Goal: Navigation & Orientation: Find specific page/section

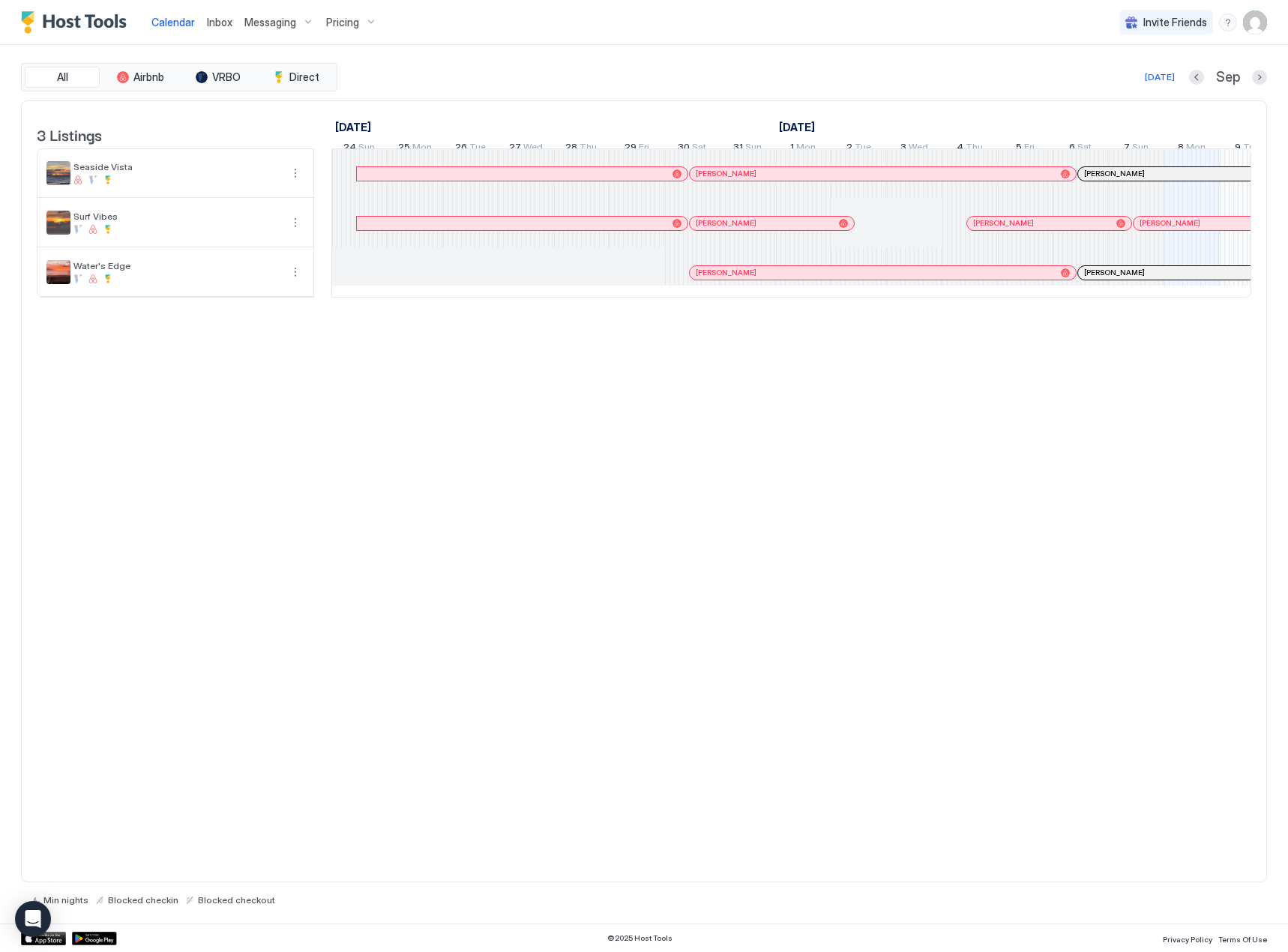
scroll to position [0, 870]
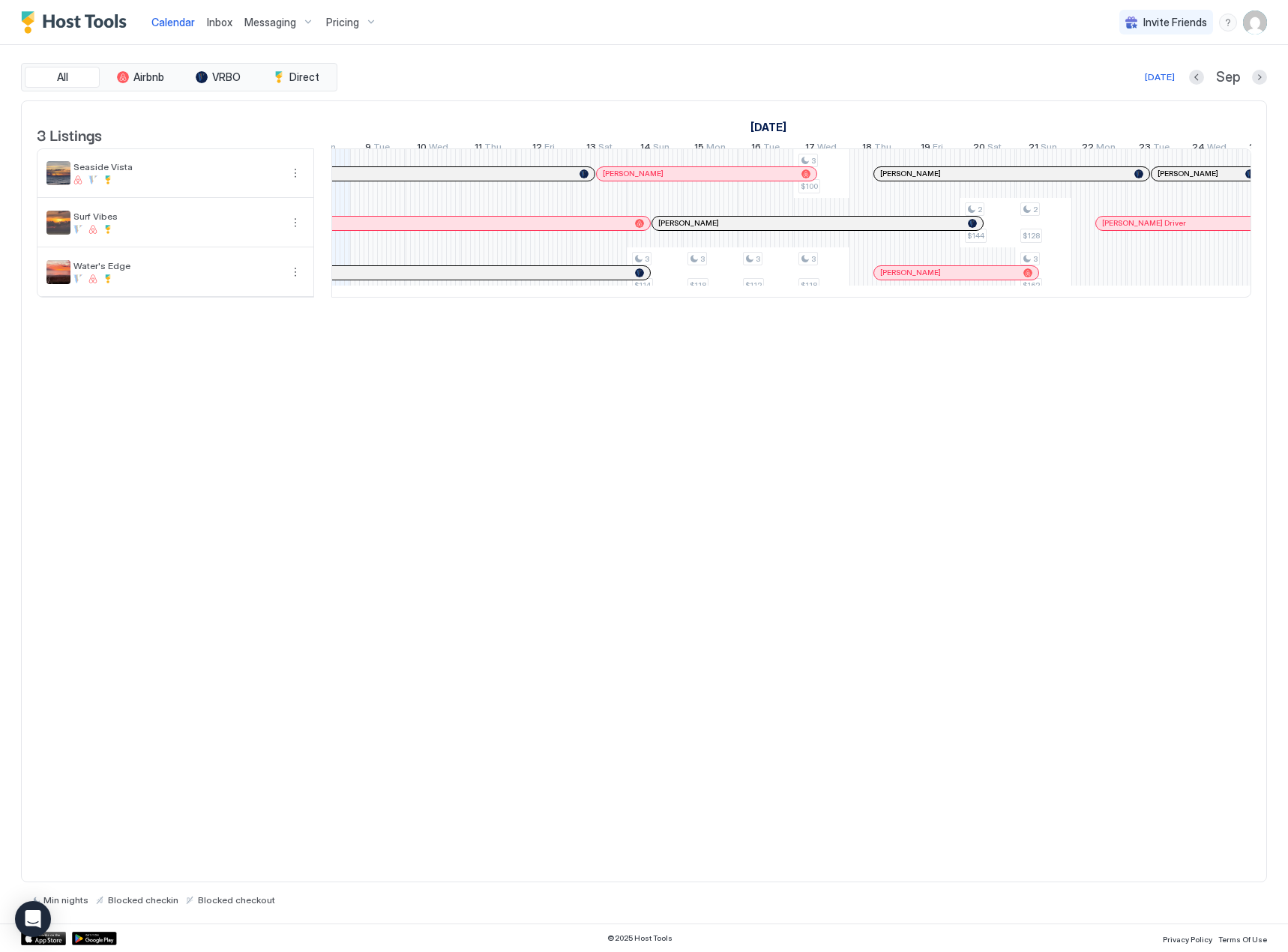
click at [214, 21] on span "Inbox" at bounding box center [219, 21] width 26 height 12
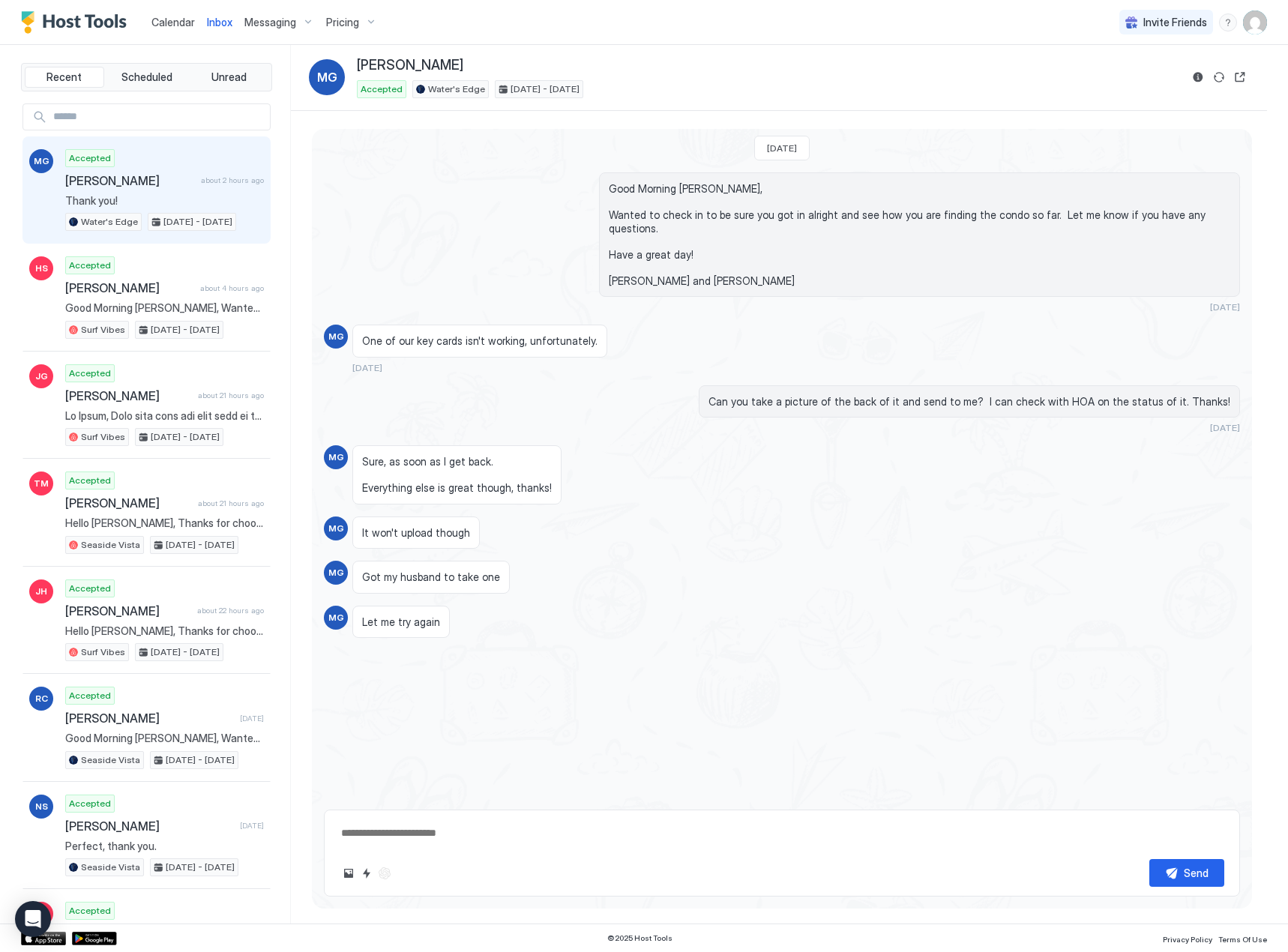
scroll to position [2350, 0]
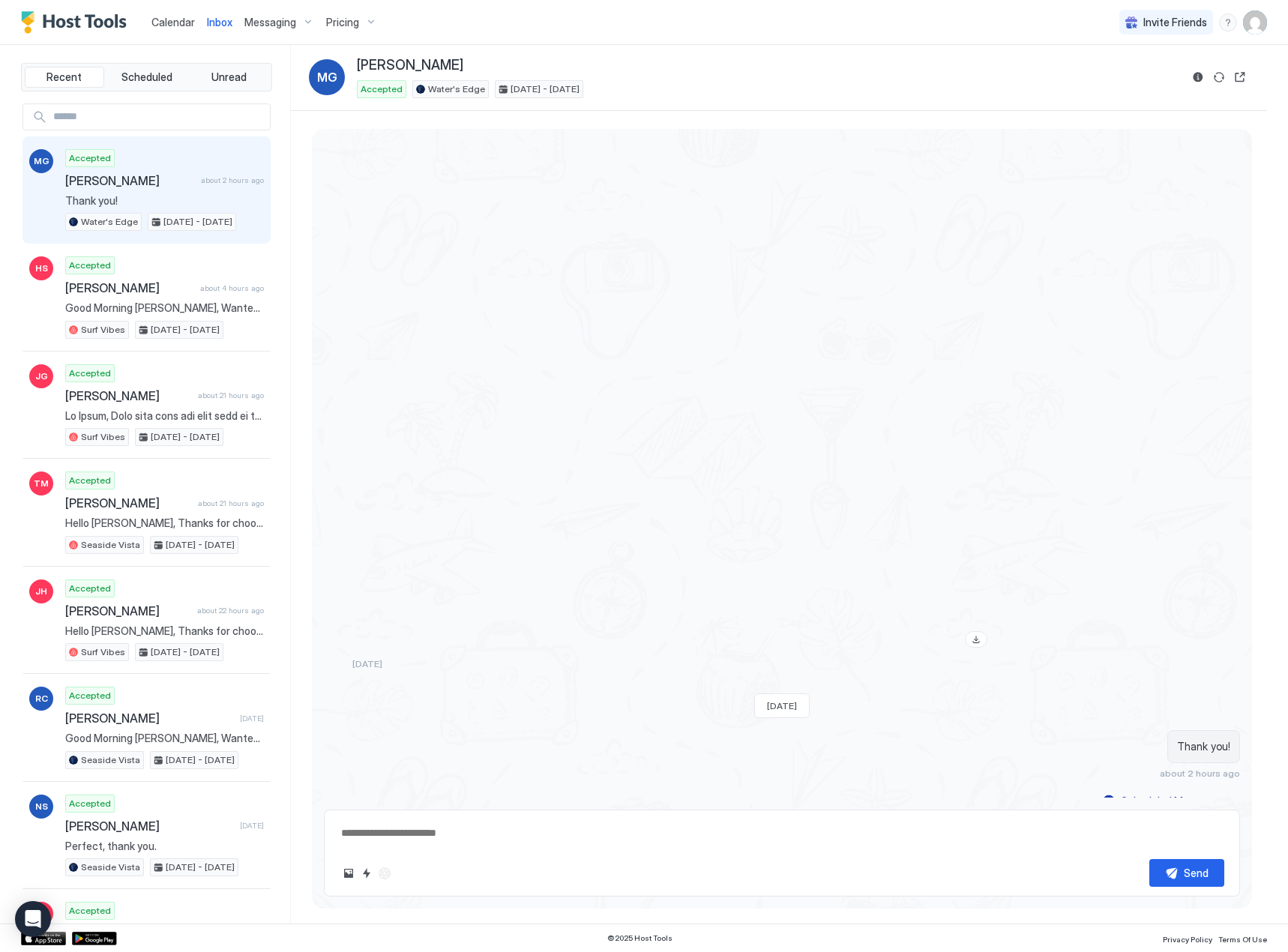
click at [164, 19] on span "Calendar" at bounding box center [173, 21] width 44 height 12
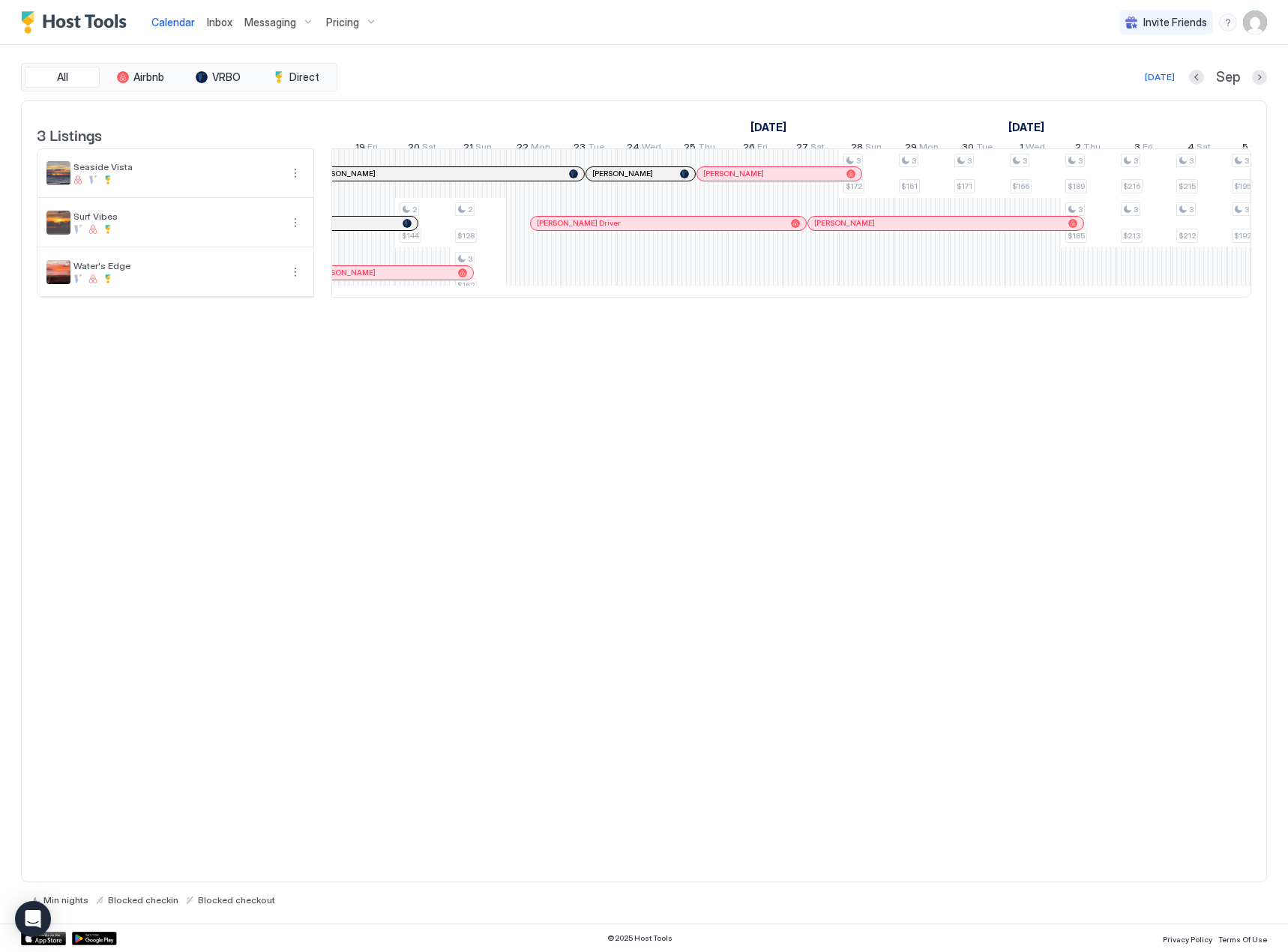
scroll to position [0, 1438]
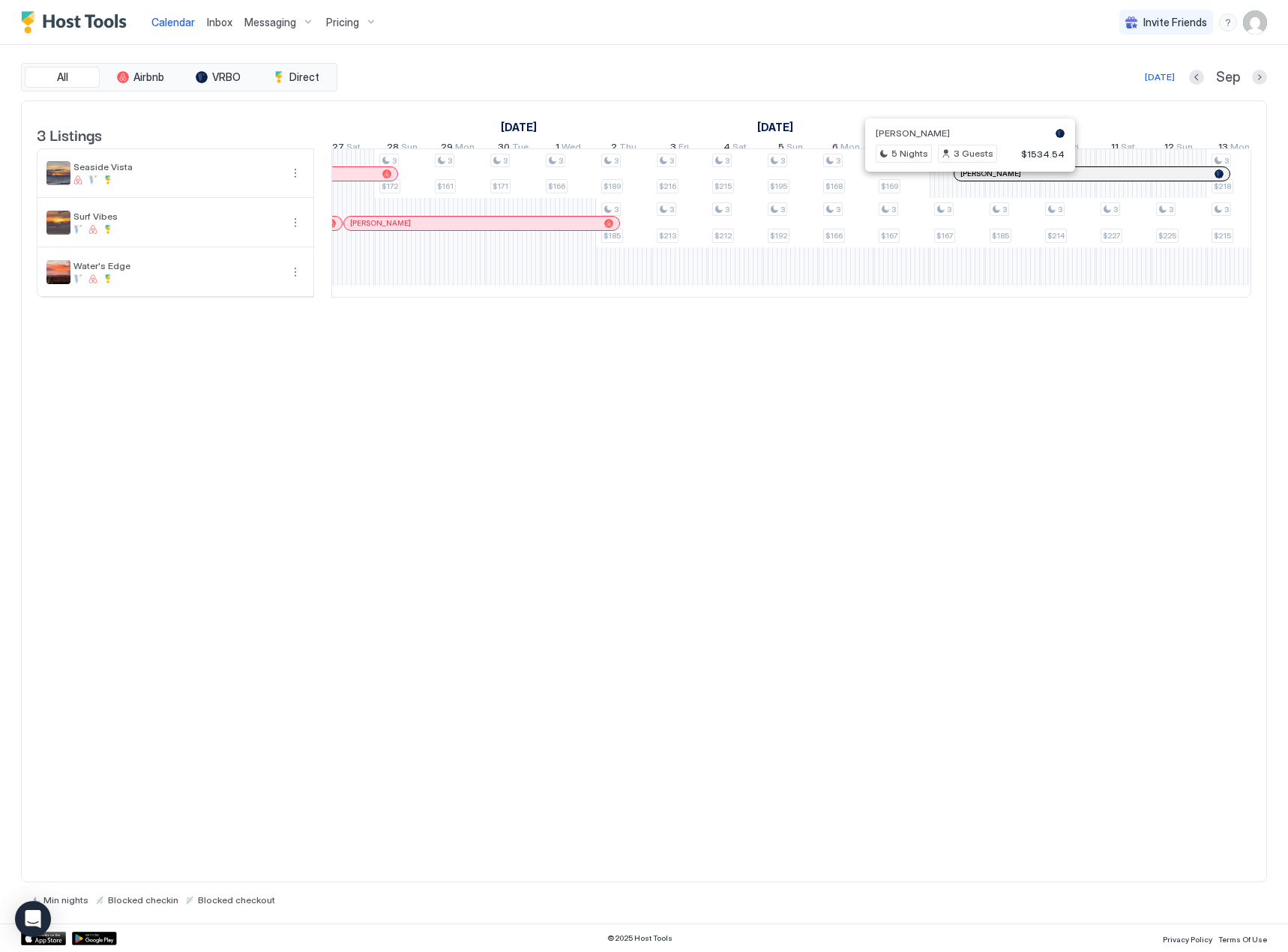
click at [964, 180] on div at bounding box center [964, 174] width 12 height 12
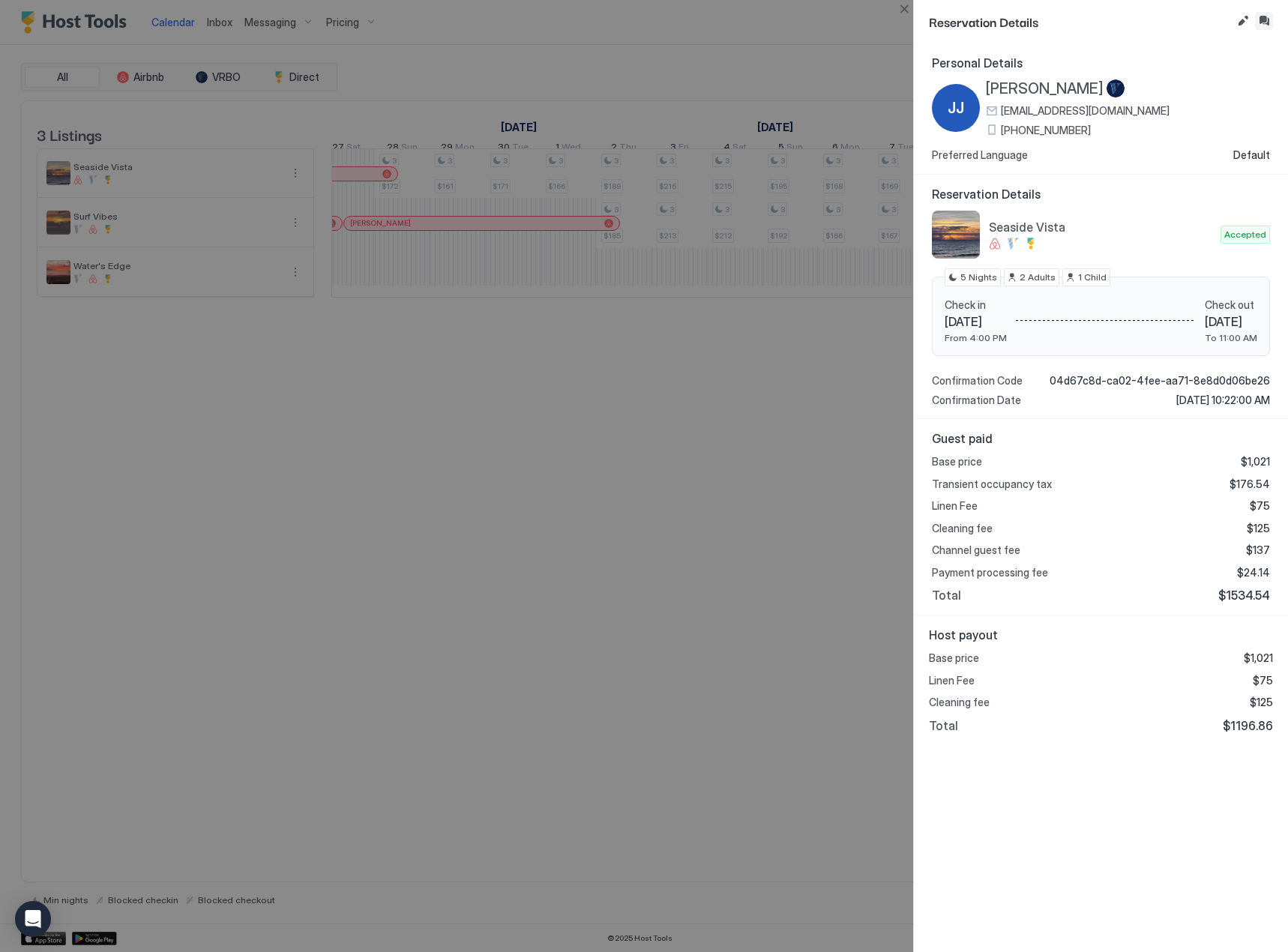
click at [1262, 20] on button "Inbox" at bounding box center [1264, 21] width 18 height 18
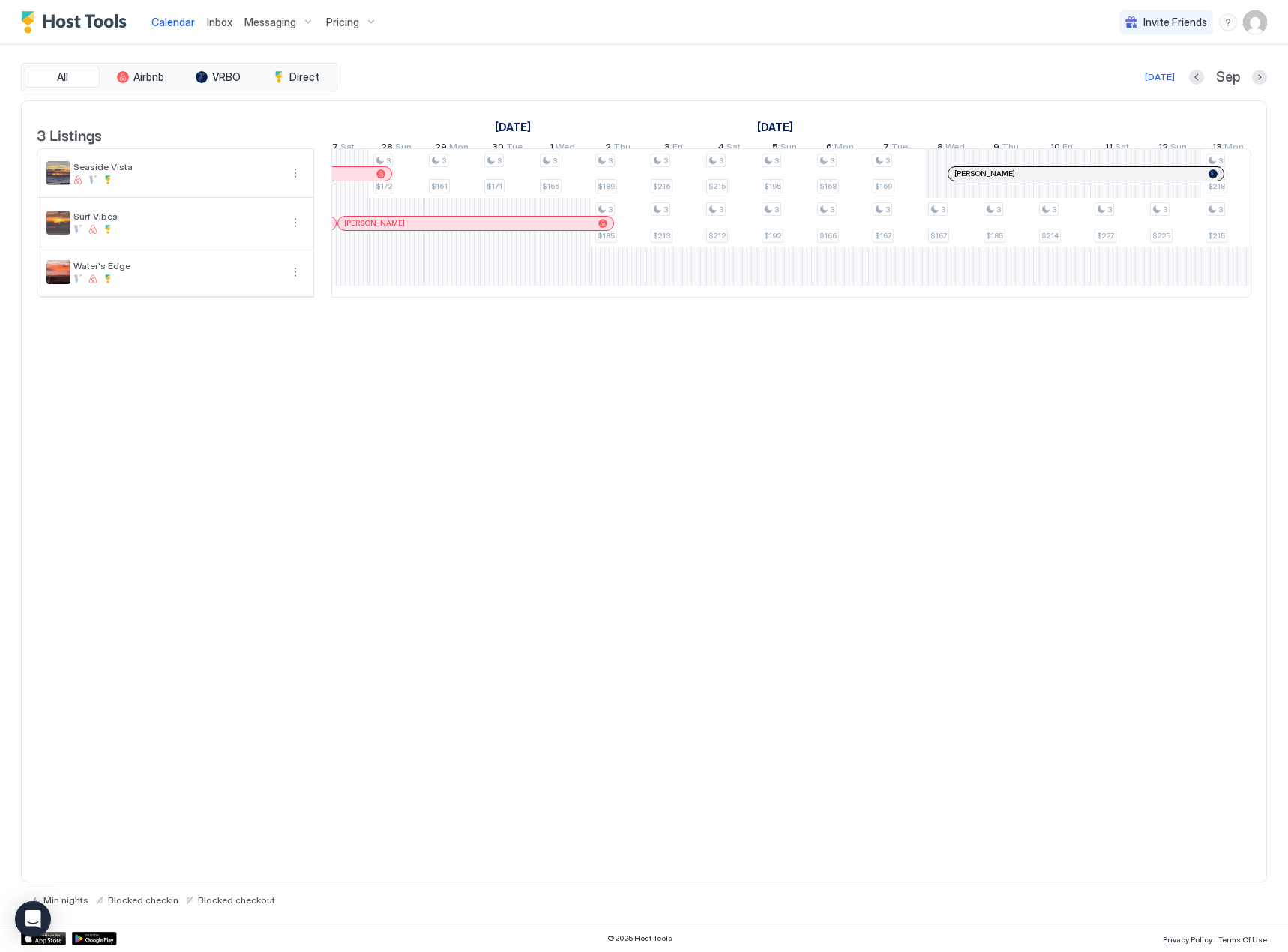
click at [1258, 21] on img "User profile" at bounding box center [1255, 22] width 24 height 24
click at [1116, 82] on span "Settings" at bounding box center [1120, 84] width 40 height 13
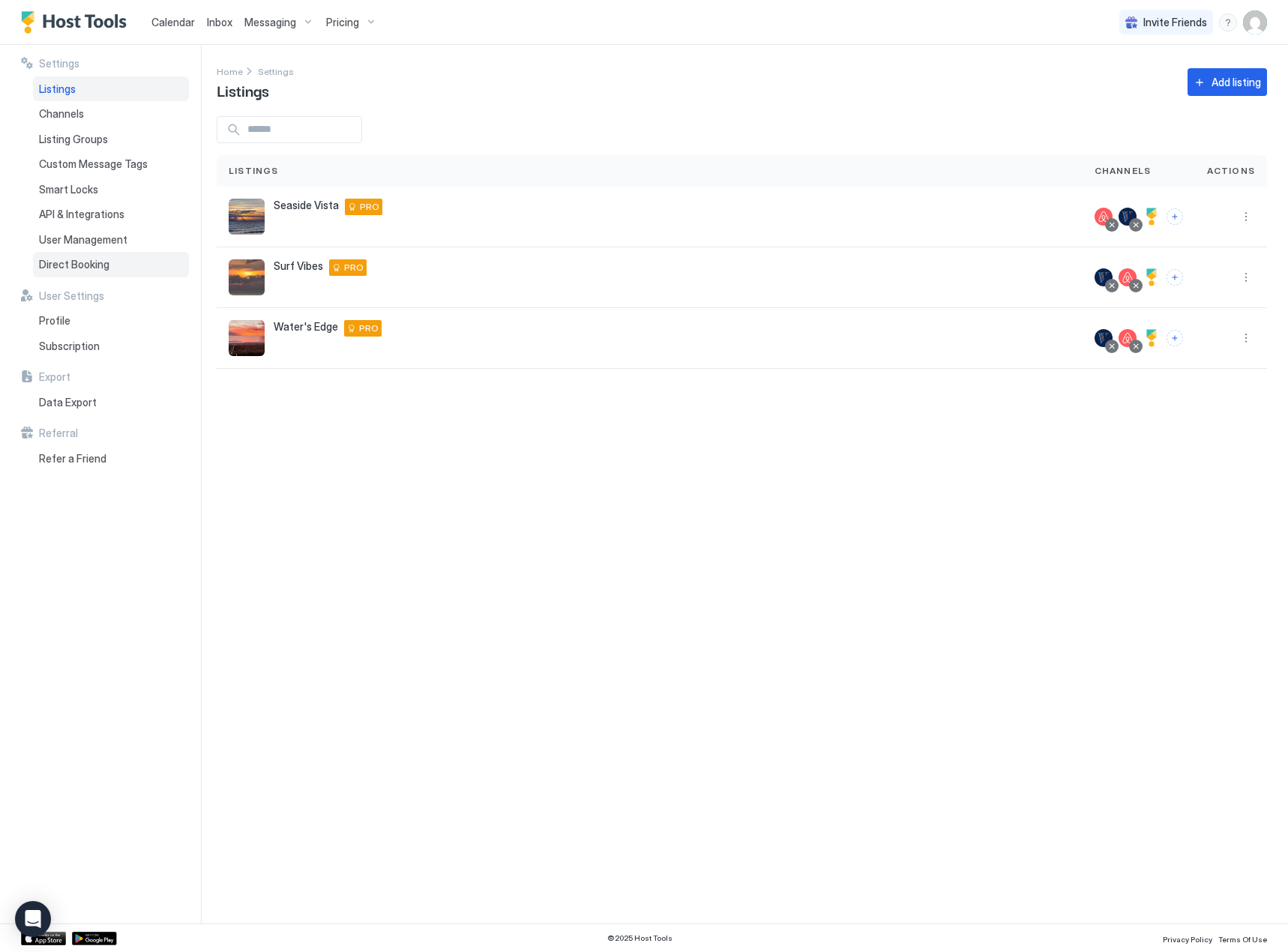
click at [61, 266] on span "Direct Booking" at bounding box center [74, 264] width 71 height 13
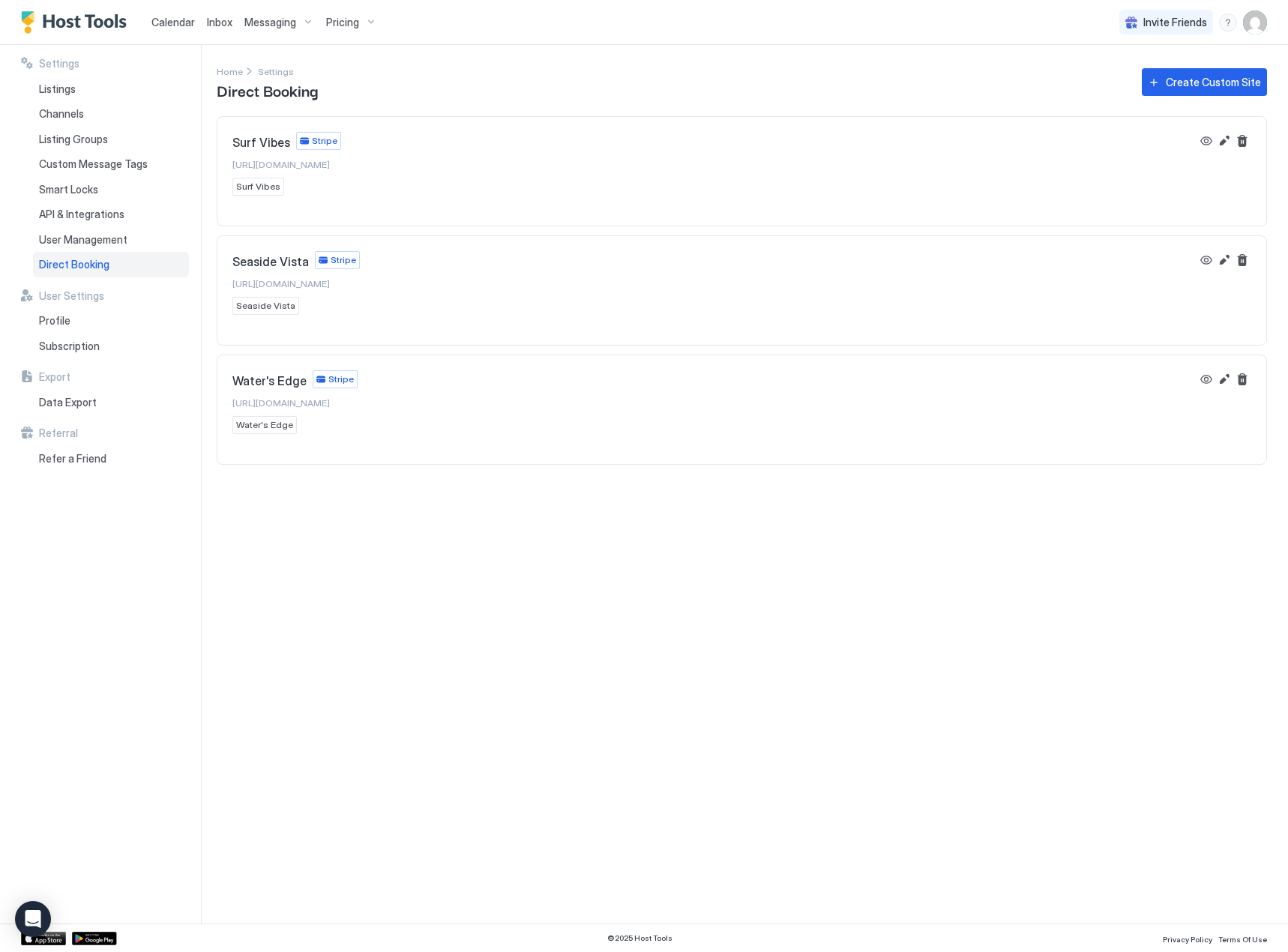
click at [298, 164] on span "[URL][DOMAIN_NAME]" at bounding box center [281, 165] width 97 height 12
drag, startPoint x: 408, startPoint y: 160, endPoint x: 518, endPoint y: 240, distance: 136.0
click at [223, 160] on div "Surf Vibes Stripe [URL][DOMAIN_NAME] Surf Vibes" at bounding box center [742, 164] width 1049 height 94
copy span "[URL][DOMAIN_NAME]"
